Goal: Task Accomplishment & Management: Complete application form

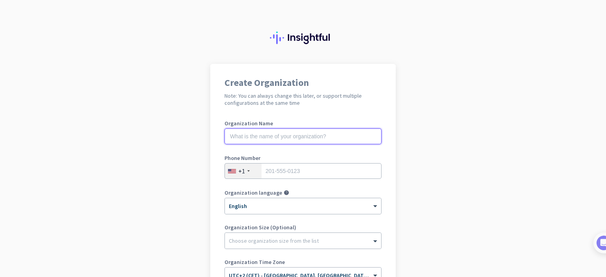
click at [330, 139] on input "text" at bounding box center [302, 137] width 157 height 16
type input "Mercor"
click at [242, 168] on div "+1" at bounding box center [243, 171] width 37 height 15
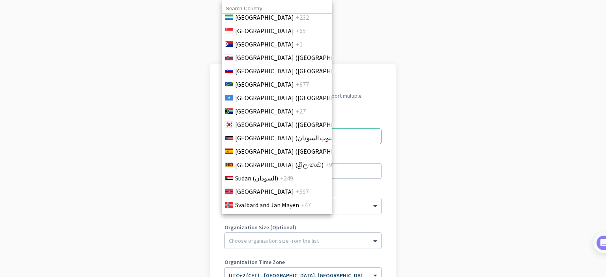
scroll to position [2683, 0]
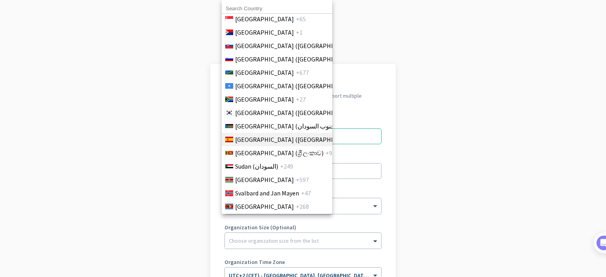
click at [286, 142] on li "[GEOGRAPHIC_DATA] ([GEOGRAPHIC_DATA]) +34" at bounding box center [276, 139] width 111 height 13
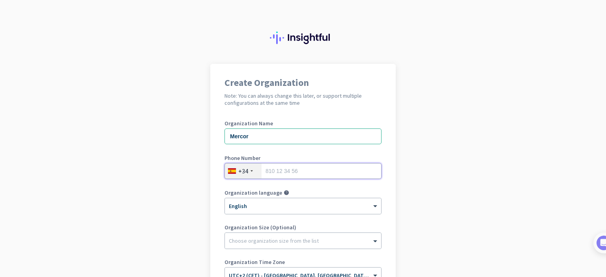
click at [292, 175] on input "tel" at bounding box center [302, 171] width 157 height 16
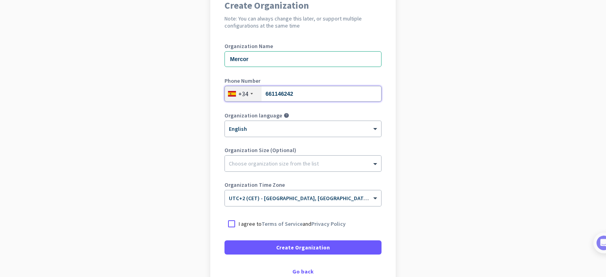
scroll to position [78, 0]
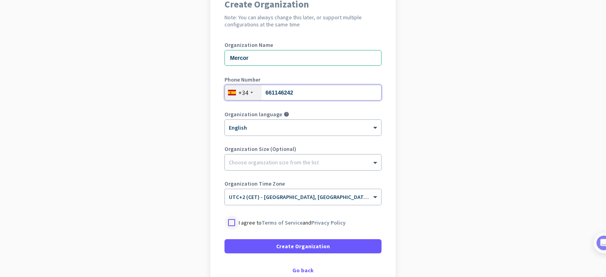
type input "661146242"
click at [229, 225] on div at bounding box center [231, 223] width 14 height 14
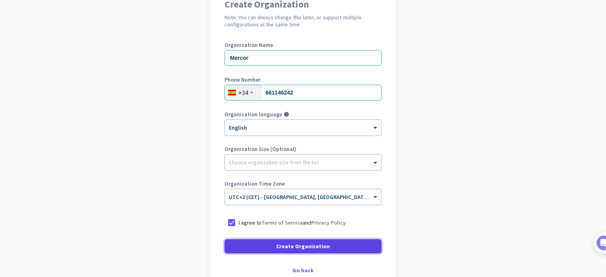
click at [278, 247] on span "Create Organization" at bounding box center [303, 247] width 54 height 8
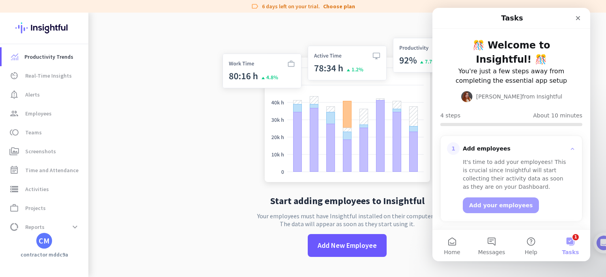
click at [140, 126] on app-no-employees "Start adding employees to Insightful Your employees must have Insightful instal…" at bounding box center [346, 151] width 517 height 277
click at [74, 230] on span at bounding box center [75, 227] width 14 height 14
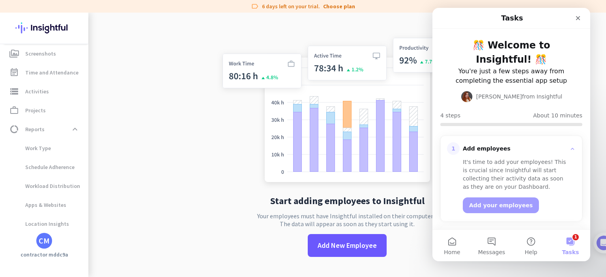
click at [114, 228] on app-no-employees "Start adding employees to Insightful Your employees must have Insightful instal…" at bounding box center [346, 151] width 517 height 277
click at [63, 75] on span "Time and Attendance" at bounding box center [51, 72] width 53 height 9
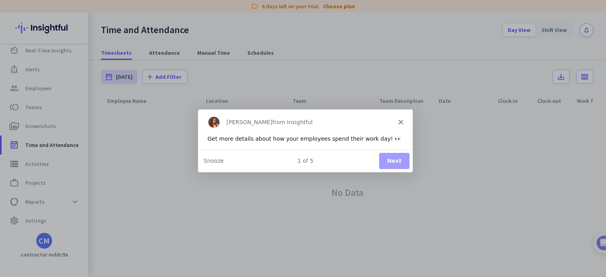
click at [402, 125] on div "[PERSON_NAME] from Insightful" at bounding box center [305, 121] width 215 height 25
click at [401, 124] on icon "Close" at bounding box center [400, 121] width 5 height 5
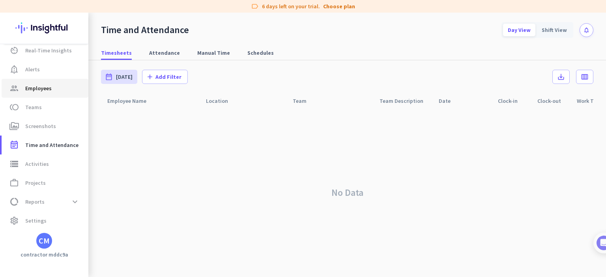
click at [53, 88] on span "group Employees" at bounding box center [45, 88] width 74 height 9
